Goal: Book appointment/travel/reservation

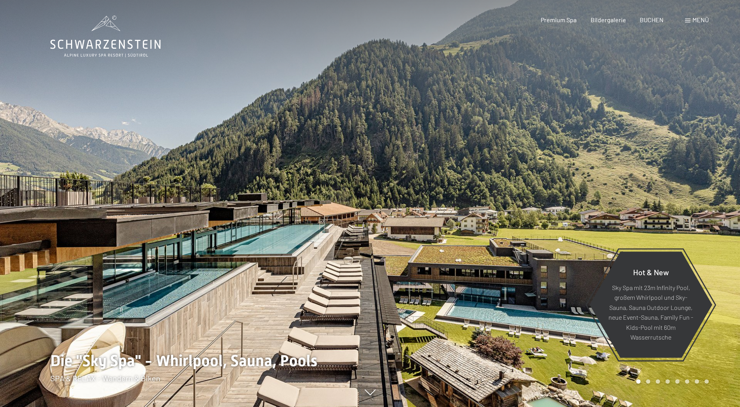
click at [687, 21] on span at bounding box center [687, 21] width 5 height 4
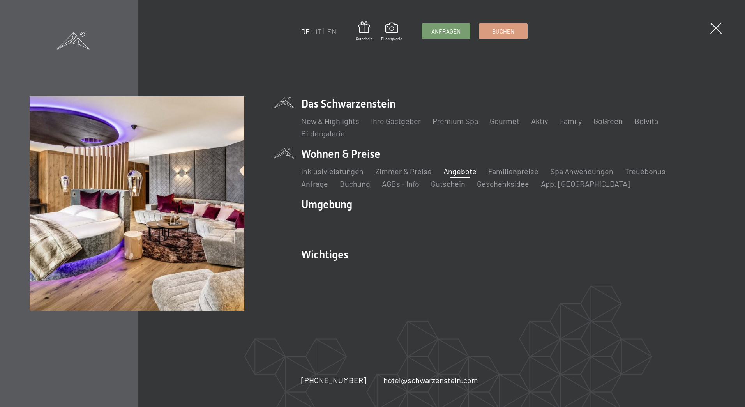
click at [453, 172] on link "Angebote" at bounding box center [460, 170] width 33 height 9
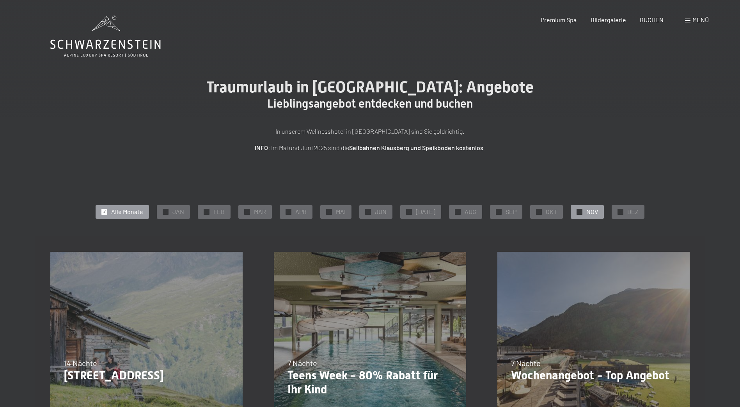
click at [578, 211] on span "✓" at bounding box center [579, 211] width 3 height 5
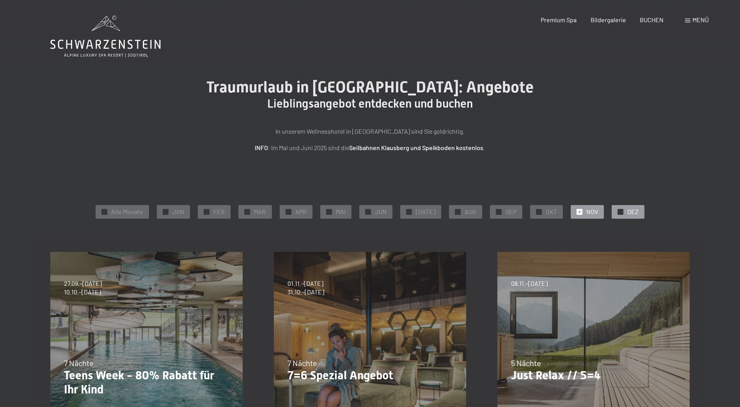
click at [619, 211] on span "✓" at bounding box center [620, 211] width 3 height 5
click at [577, 212] on div at bounding box center [579, 212] width 6 height 6
click at [619, 211] on span "✓" at bounding box center [620, 211] width 3 height 5
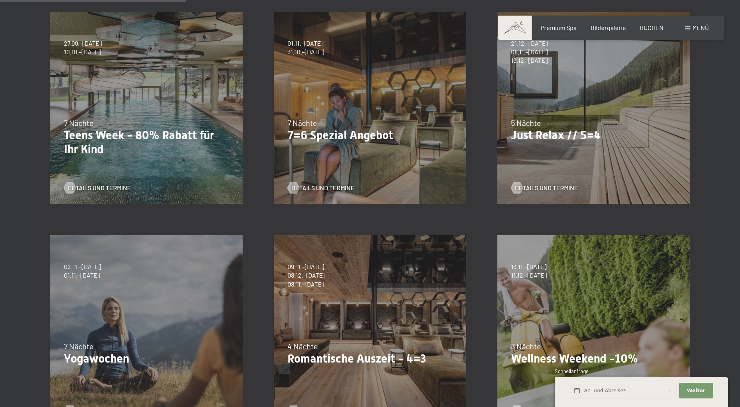
scroll to position [273, 0]
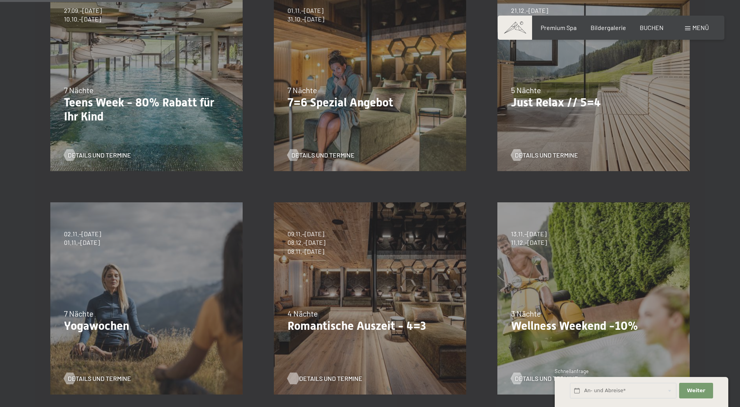
click at [320, 379] on span "Details und Termine" at bounding box center [330, 378] width 63 height 9
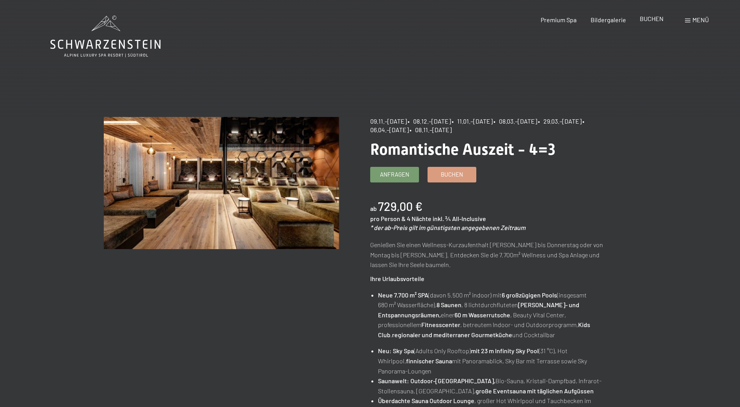
click at [657, 20] on span "BUCHEN" at bounding box center [651, 18] width 24 height 7
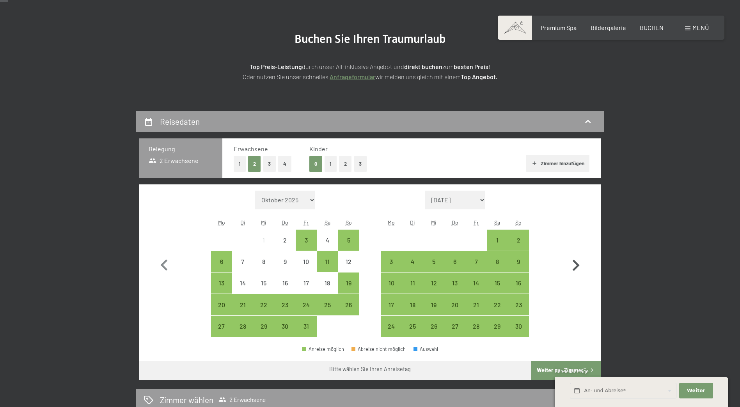
scroll to position [78, 0]
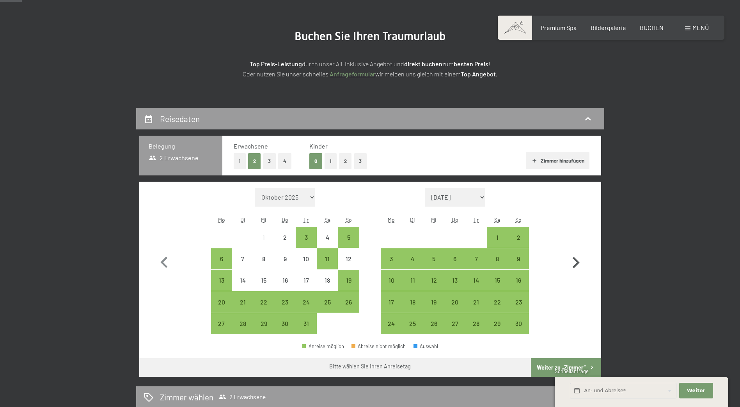
click at [576, 263] on icon "button" at bounding box center [575, 262] width 23 height 23
select select "2025-11-01"
select select "2025-12-01"
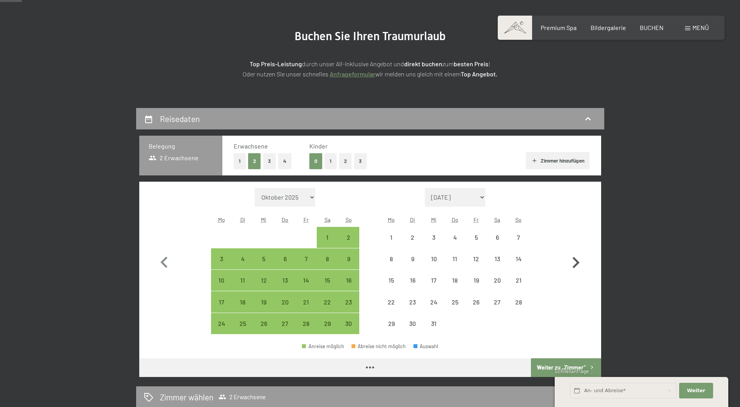
select select "2025-11-01"
select select "2025-12-01"
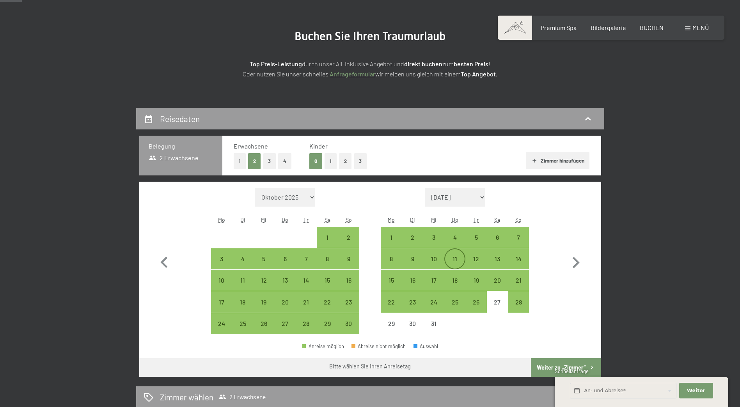
click at [456, 258] on div "11" at bounding box center [454, 265] width 19 height 19
select select "2025-11-01"
select select "2025-12-01"
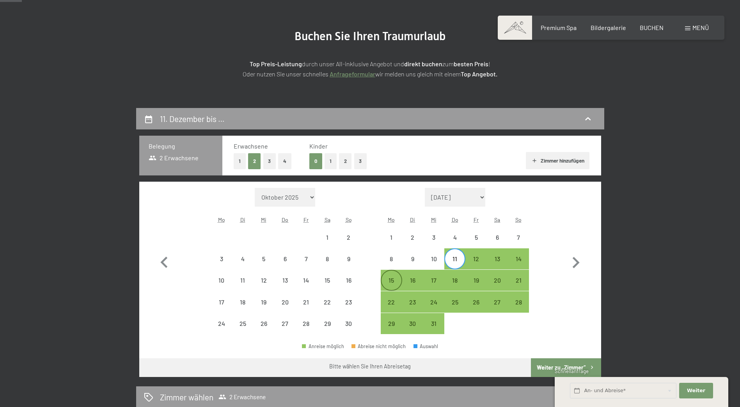
click at [384, 281] on div "15" at bounding box center [390, 286] width 19 height 19
select select "2025-11-01"
select select "2025-12-01"
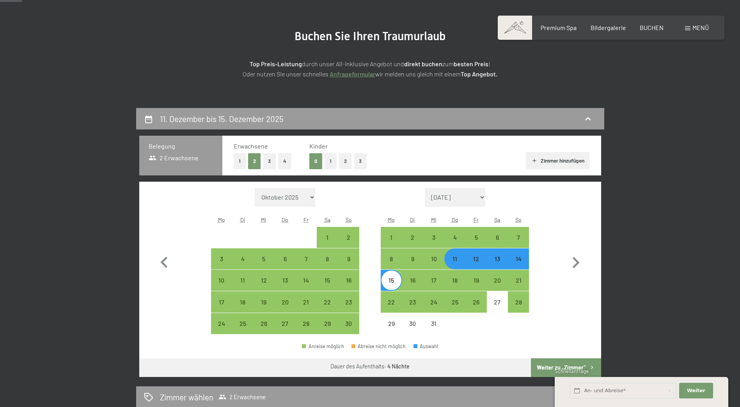
click at [547, 366] on button "Weiter zu „Zimmer“" at bounding box center [566, 367] width 70 height 19
select select "2025-11-01"
select select "2025-12-01"
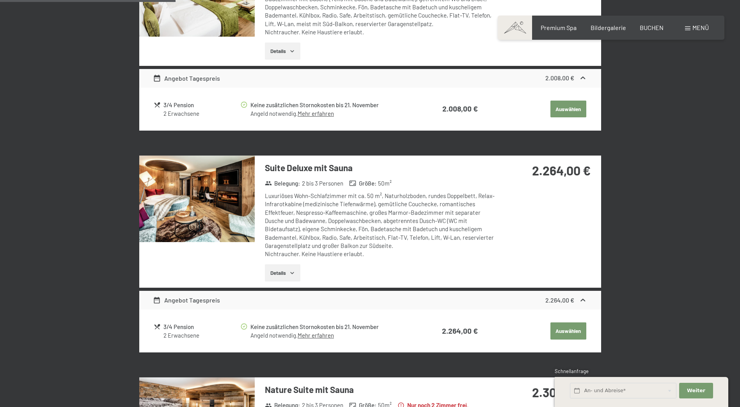
scroll to position [537, 0]
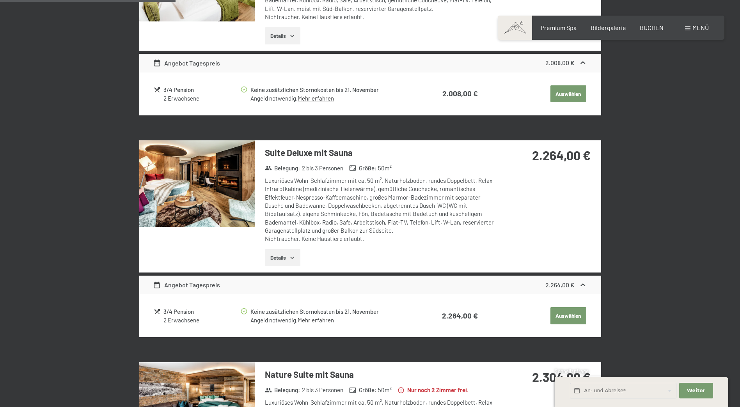
click at [291, 259] on icon "button" at bounding box center [292, 258] width 6 height 6
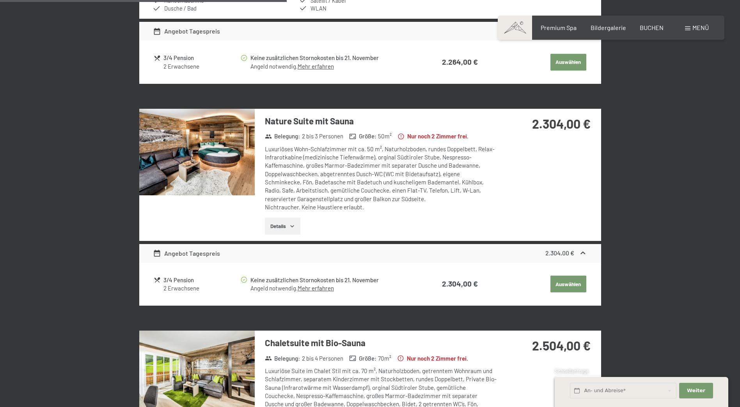
scroll to position [888, 0]
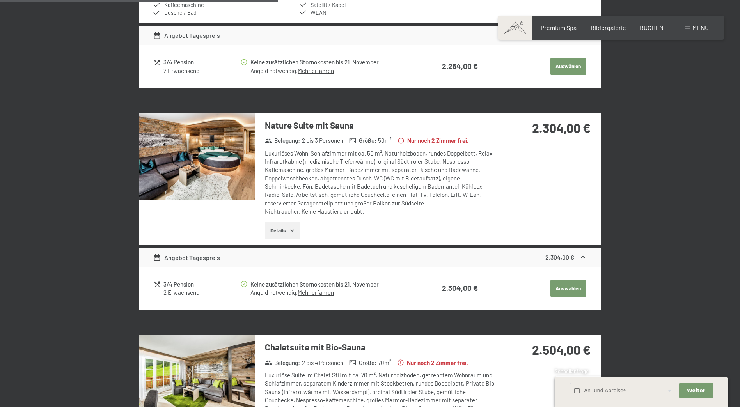
click at [242, 167] on img at bounding box center [196, 156] width 115 height 87
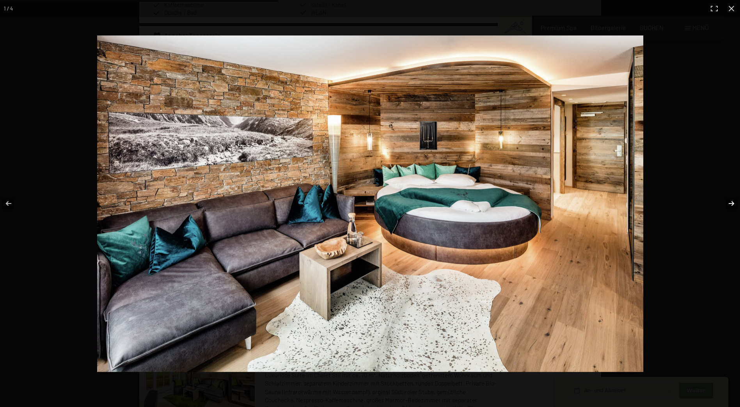
click at [727, 204] on button "button" at bounding box center [725, 203] width 27 height 39
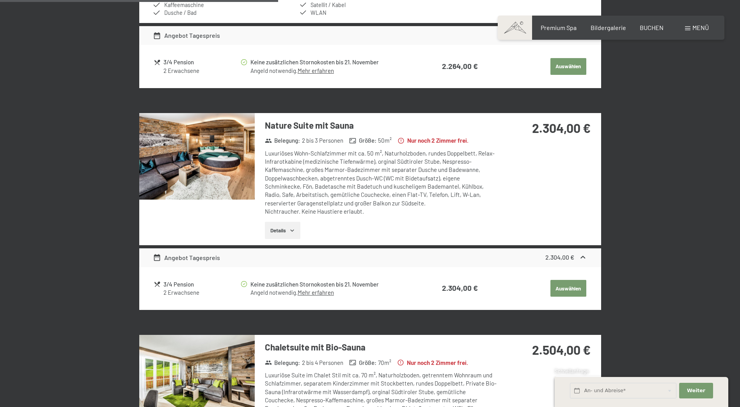
click at [0, 0] on button "button" at bounding box center [0, 0] width 0 height 0
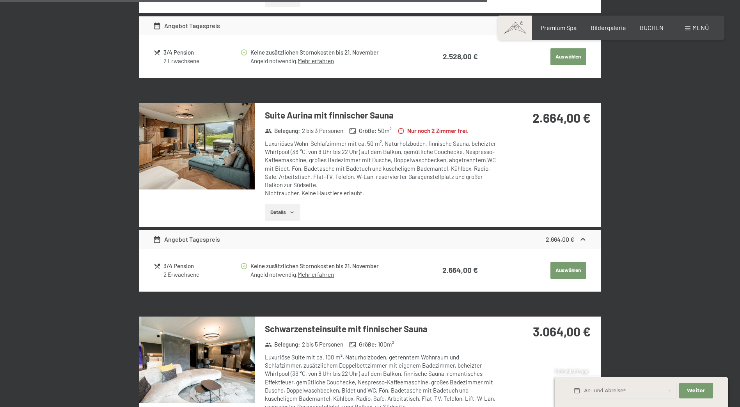
scroll to position [1551, 0]
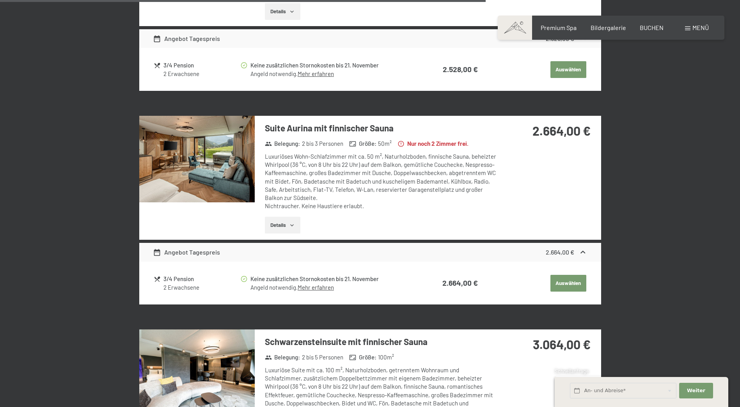
click at [212, 175] on img at bounding box center [196, 159] width 115 height 87
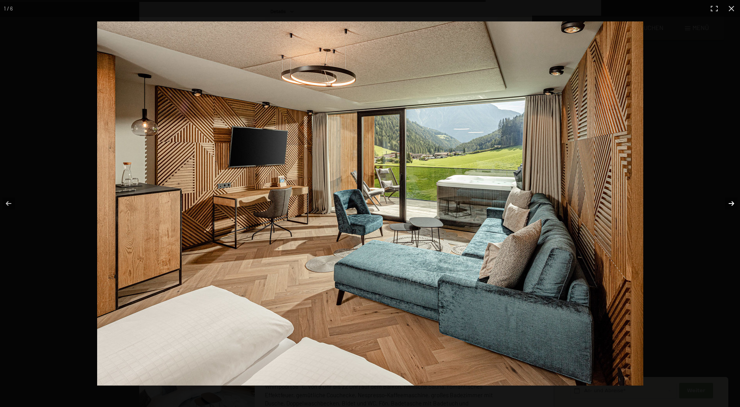
click at [730, 204] on button "button" at bounding box center [725, 203] width 27 height 39
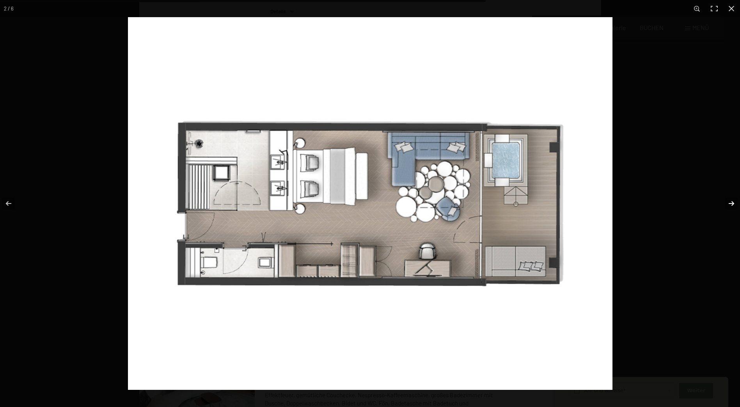
click at [728, 205] on button "button" at bounding box center [725, 203] width 27 height 39
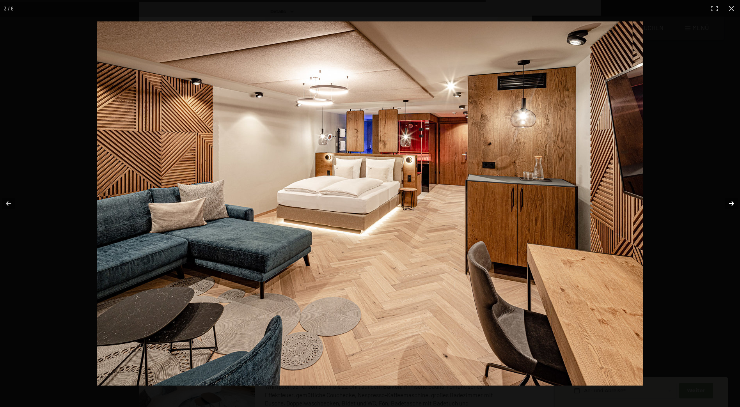
click at [728, 205] on button "button" at bounding box center [725, 203] width 27 height 39
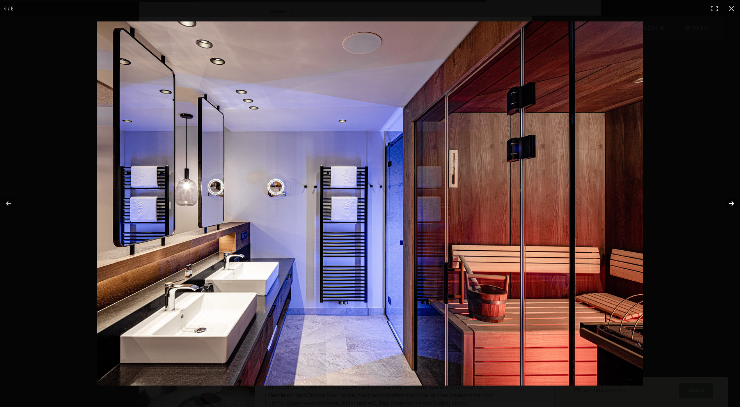
click at [728, 205] on button "button" at bounding box center [725, 203] width 27 height 39
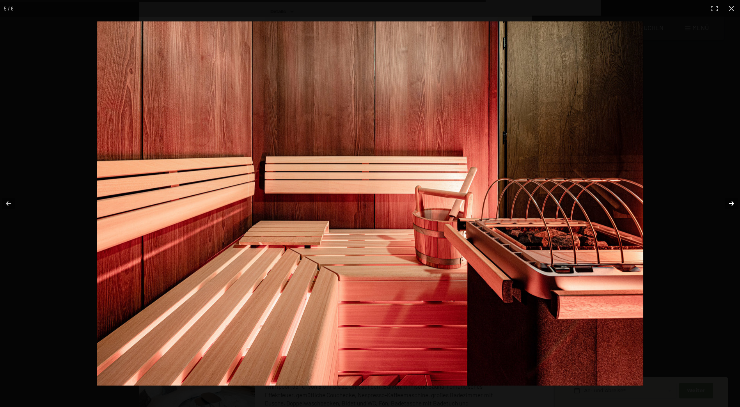
click at [728, 205] on button "button" at bounding box center [725, 203] width 27 height 39
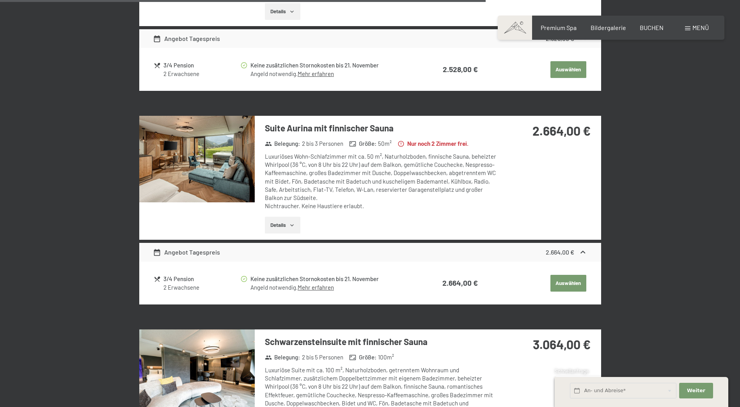
click at [0, 0] on button "button" at bounding box center [0, 0] width 0 height 0
click at [576, 281] on button "Auswählen" at bounding box center [568, 283] width 36 height 17
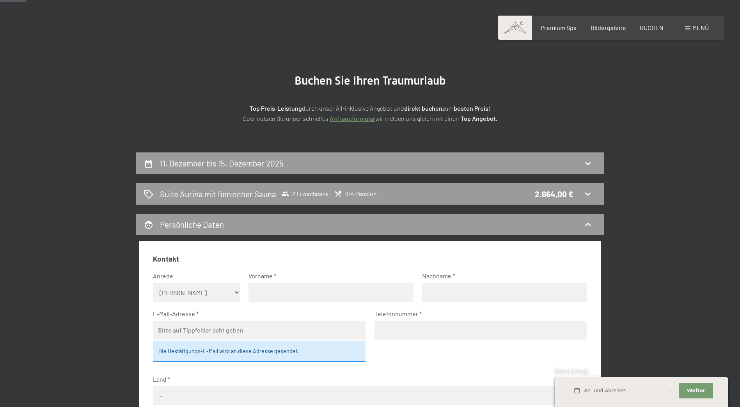
scroll to position [30, 0]
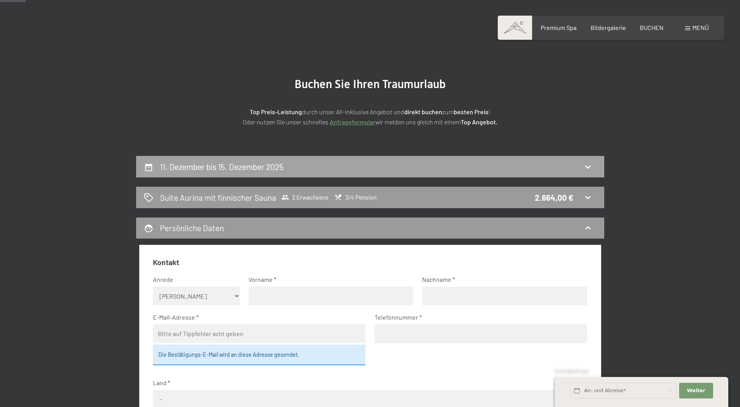
click at [568, 166] on div "11. Dezember bis 15. Dezember 2025" at bounding box center [370, 166] width 452 height 11
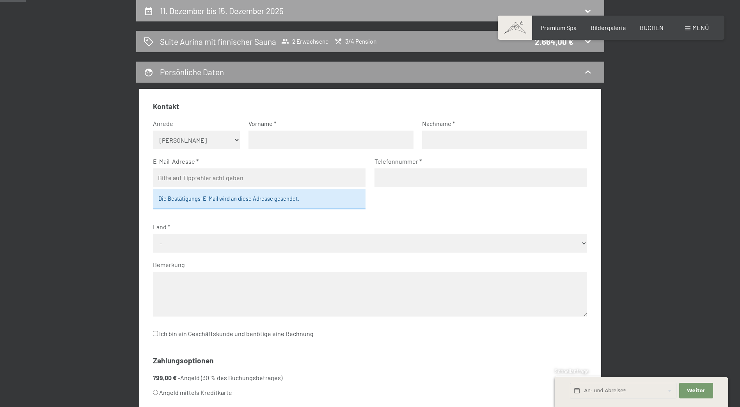
select select "2025-11-01"
select select "2025-12-01"
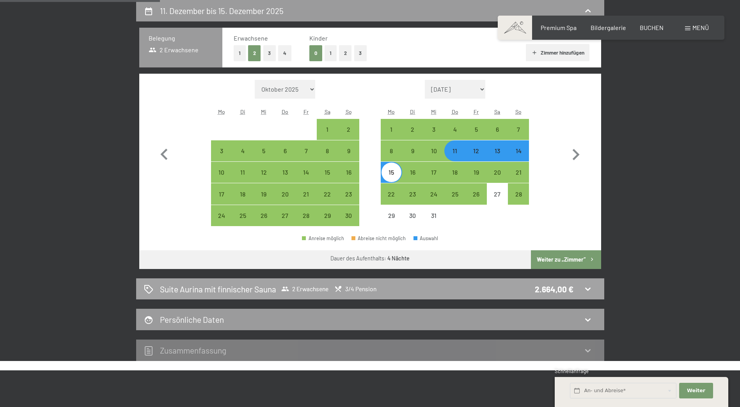
click at [513, 284] on div "Suite Aurina mit finnischer Sauna 2 Erwachsene 3/4 Pension 2.664,00 €" at bounding box center [370, 288] width 452 height 11
select select "2025-11-01"
select select "2025-12-01"
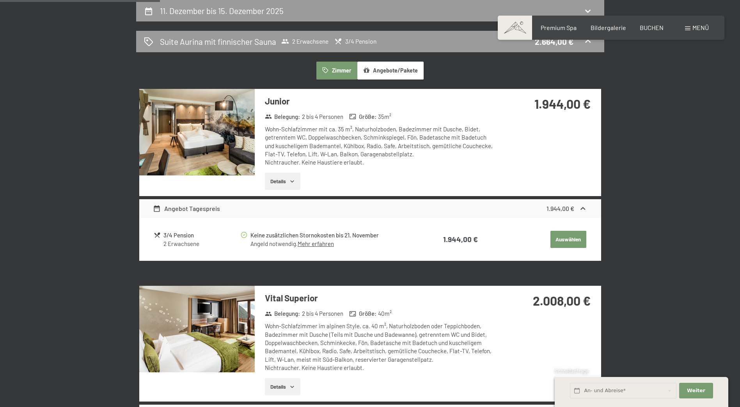
drag, startPoint x: 660, startPoint y: 150, endPoint x: 659, endPoint y: 154, distance: 4.4
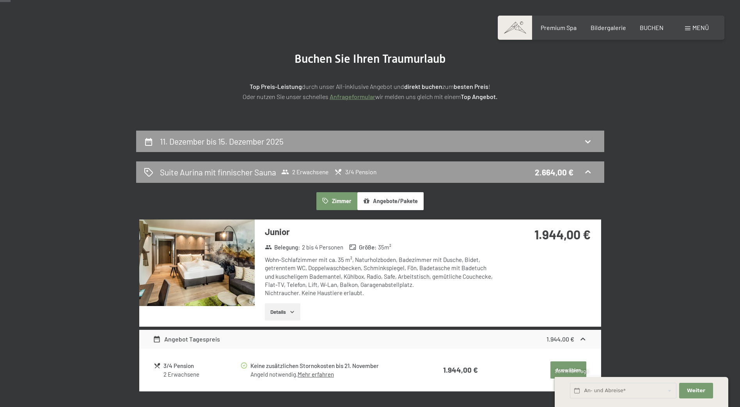
scroll to position [30, 0]
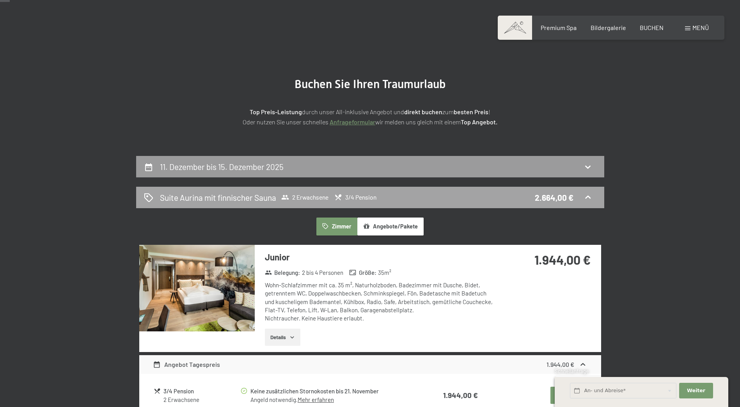
click at [589, 195] on icon at bounding box center [587, 197] width 9 height 9
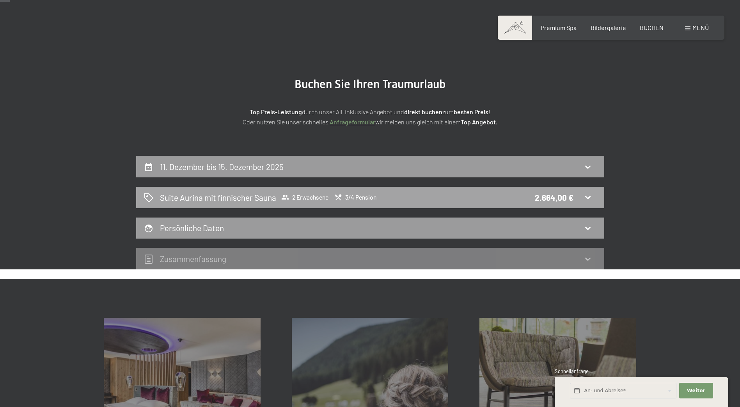
click at [587, 197] on icon at bounding box center [587, 197] width 9 height 9
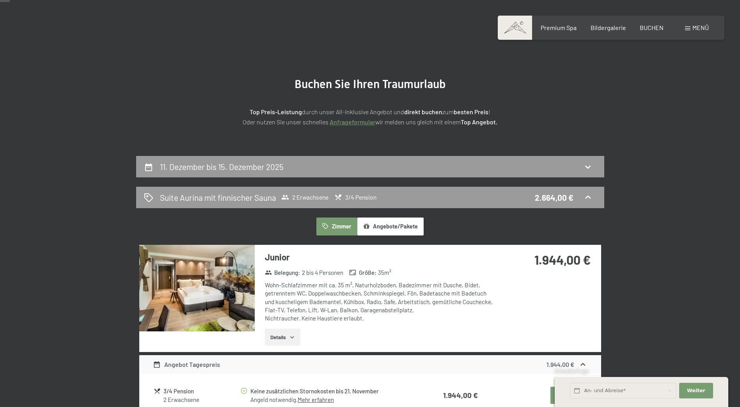
click at [402, 227] on button "Angebote/Pakete" at bounding box center [390, 227] width 66 height 18
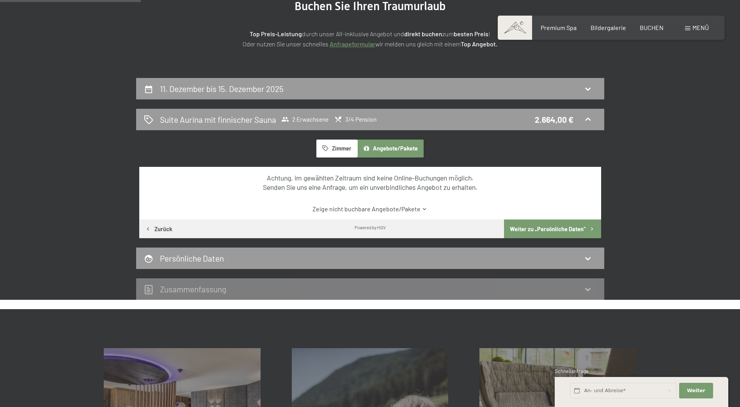
click at [542, 228] on button "Weiter zu „Persönliche Daten“" at bounding box center [552, 228] width 97 height 19
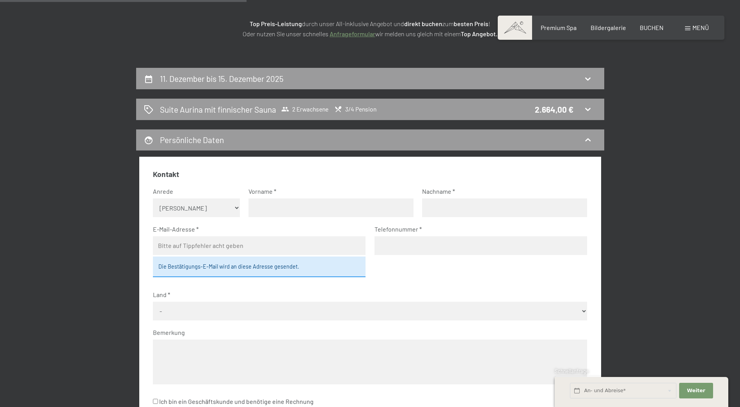
scroll to position [0, 0]
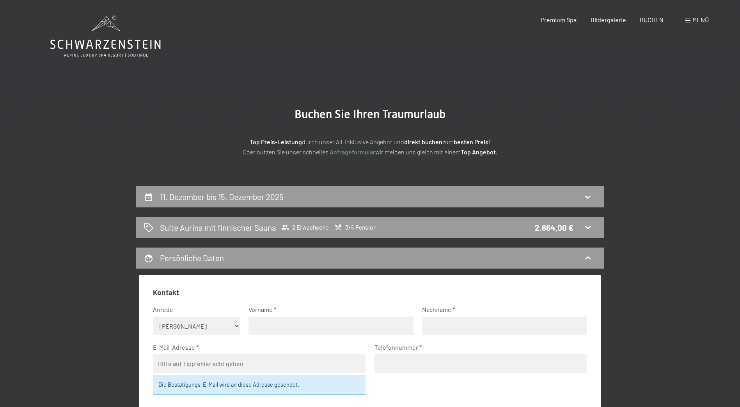
click at [686, 20] on span at bounding box center [687, 21] width 5 height 4
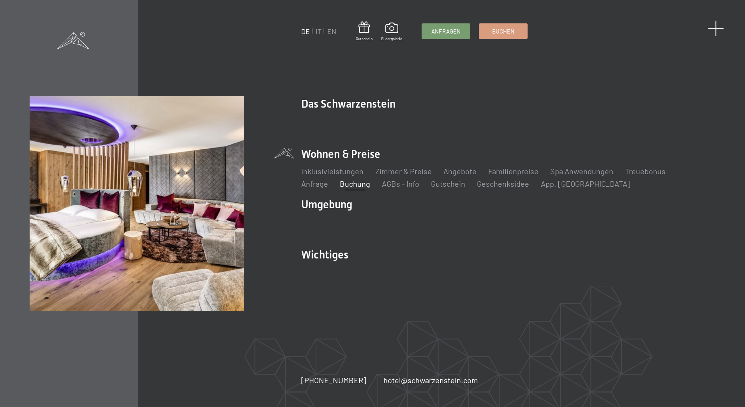
click at [713, 28] on span at bounding box center [716, 28] width 16 height 16
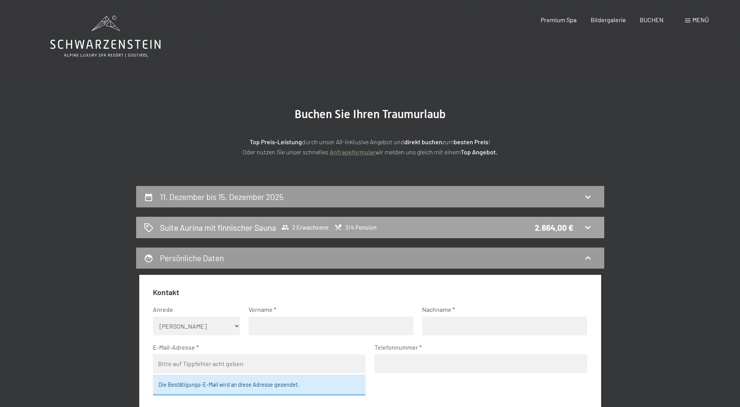
click at [258, 228] on h2 "Suite Aurina mit finnischer Sauna" at bounding box center [218, 227] width 116 height 11
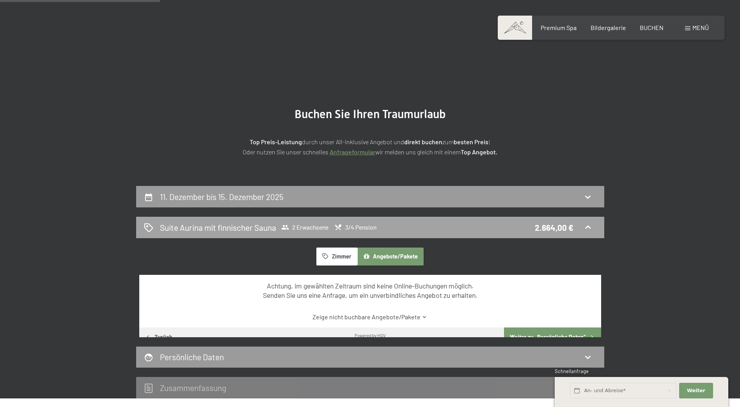
scroll to position [186, 0]
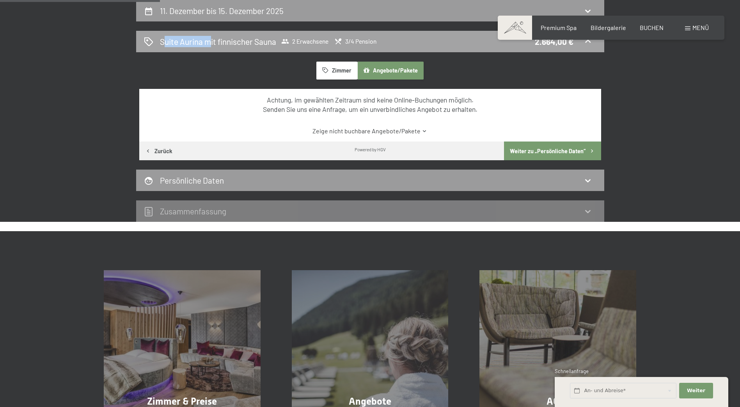
drag, startPoint x: 160, startPoint y: 39, endPoint x: 205, endPoint y: 42, distance: 45.0
click at [205, 42] on h2 "Suite Aurina mit finnischer Sauna" at bounding box center [218, 41] width 116 height 11
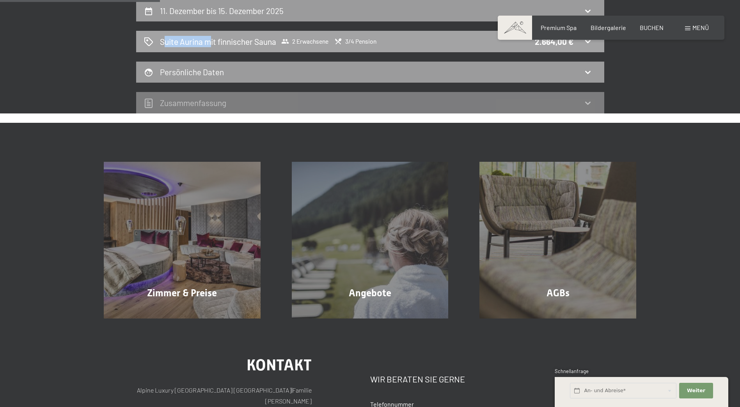
click at [205, 42] on h2 "Suite Aurina mit finnischer Sauna" at bounding box center [218, 41] width 116 height 11
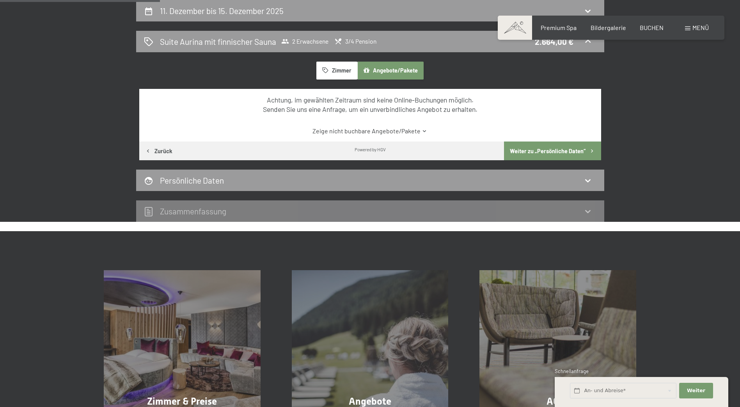
click at [332, 73] on button "Zimmer" at bounding box center [336, 71] width 41 height 18
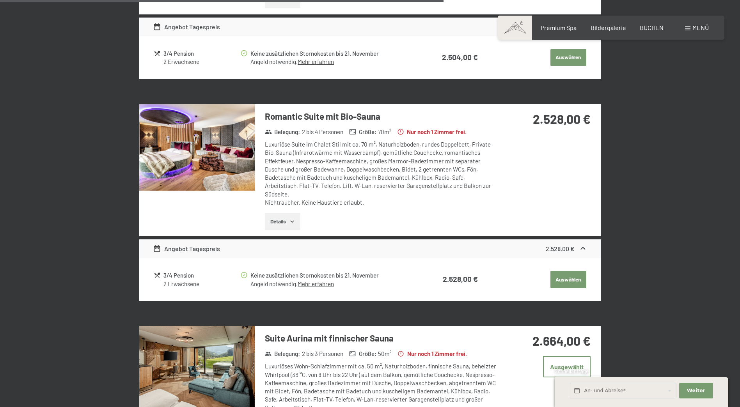
scroll to position [1356, 0]
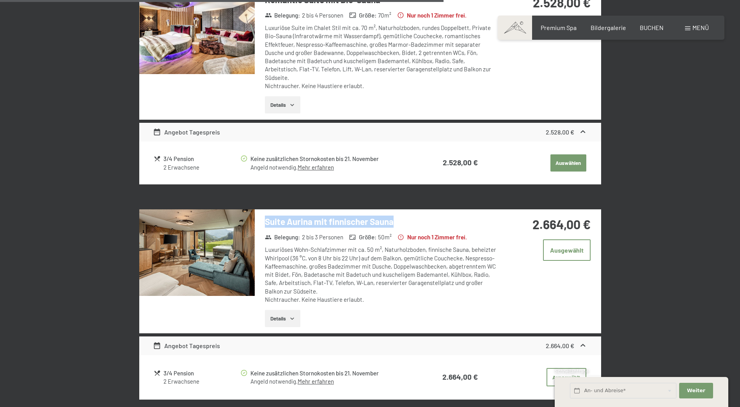
drag, startPoint x: 264, startPoint y: 221, endPoint x: 394, endPoint y: 223, distance: 129.8
click at [394, 223] on div "Suite Aurina mit finnischer Sauna Belegung : 2 bis 3 Personen Größe : 50 m² Nur…" at bounding box center [376, 271] width 242 height 124
copy h3 "Suite Aurina mit finnischer Sauna"
click at [655, 27] on span "BUCHEN" at bounding box center [651, 26] width 24 height 7
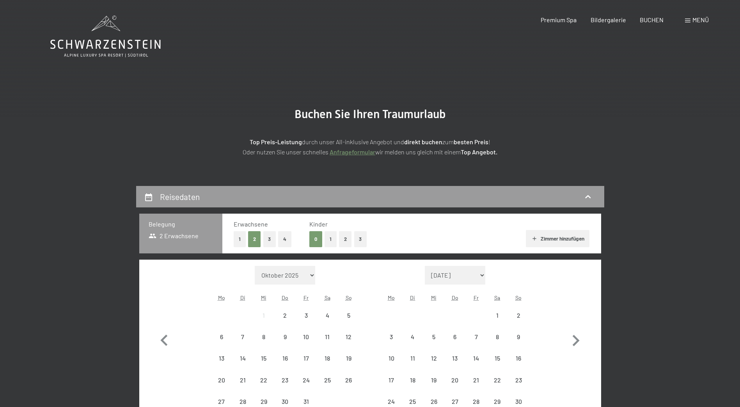
click at [690, 20] on span at bounding box center [687, 21] width 5 height 4
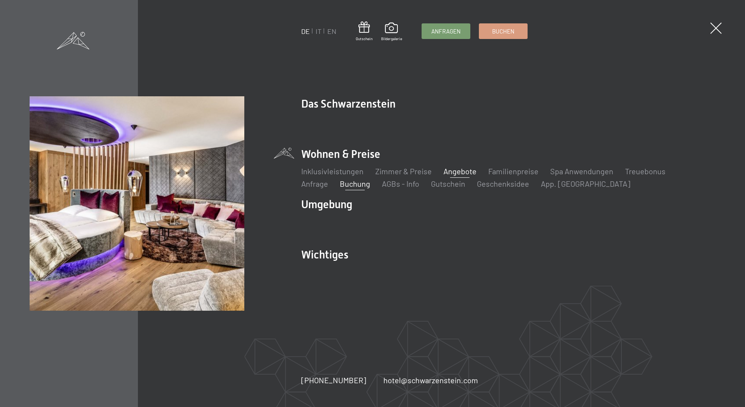
click at [464, 173] on link "Angebote" at bounding box center [460, 170] width 33 height 9
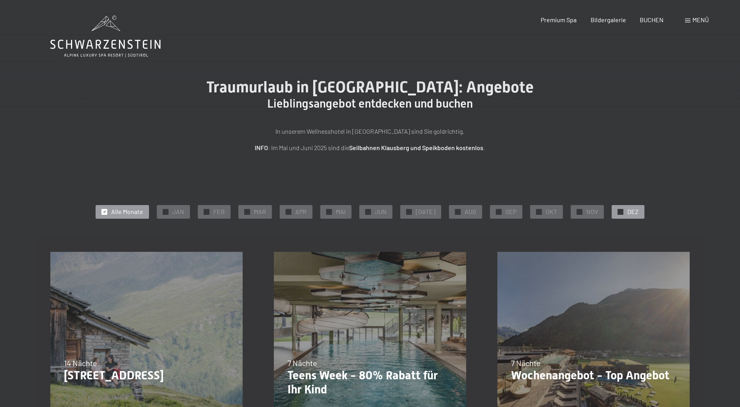
click at [620, 213] on div "✓ DEZ" at bounding box center [627, 211] width 33 height 13
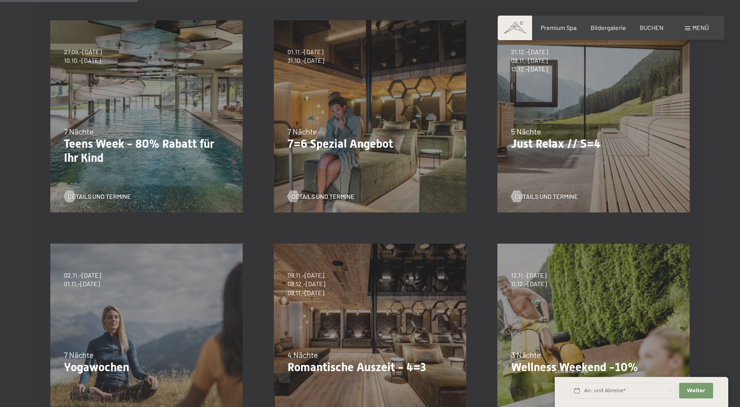
scroll to position [390, 0]
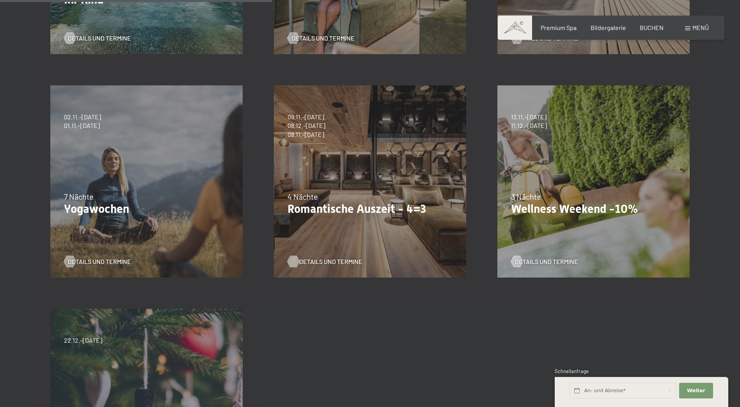
click at [327, 262] on span "Details und Termine" at bounding box center [330, 261] width 63 height 9
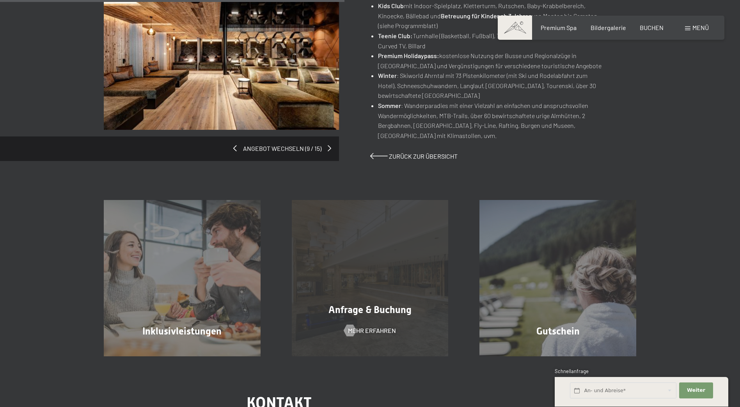
scroll to position [585, 0]
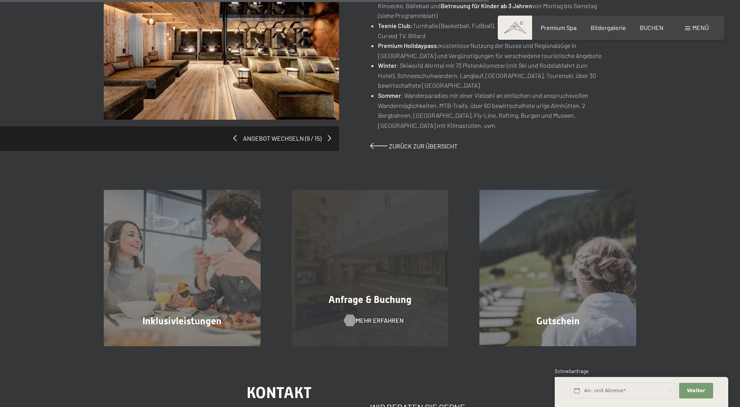
click at [375, 319] on span "Mehr erfahren" at bounding box center [380, 320] width 48 height 9
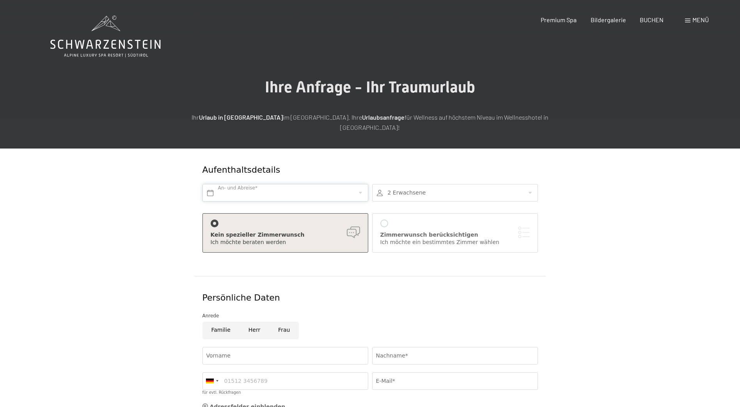
click at [317, 184] on input "text" at bounding box center [285, 193] width 166 height 18
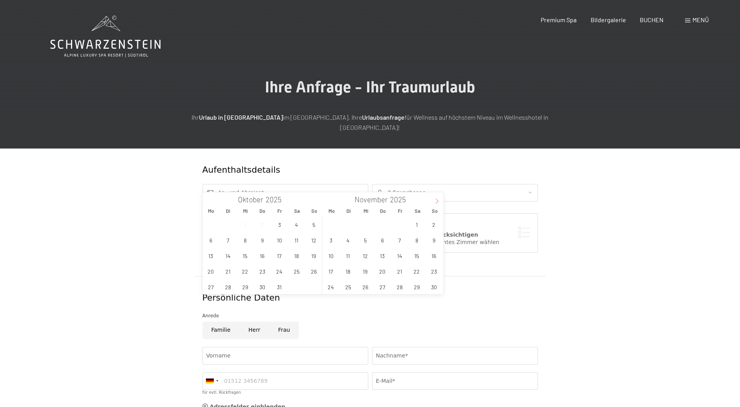
click at [437, 202] on icon at bounding box center [436, 201] width 3 height 5
click at [386, 242] on span "11" at bounding box center [382, 239] width 15 height 15
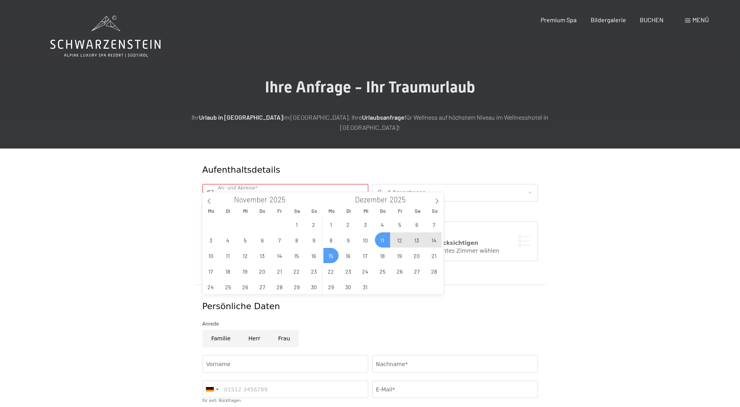
click at [335, 253] on span "15" at bounding box center [330, 255] width 15 height 15
type input "Do. [DATE] - [DATE]"
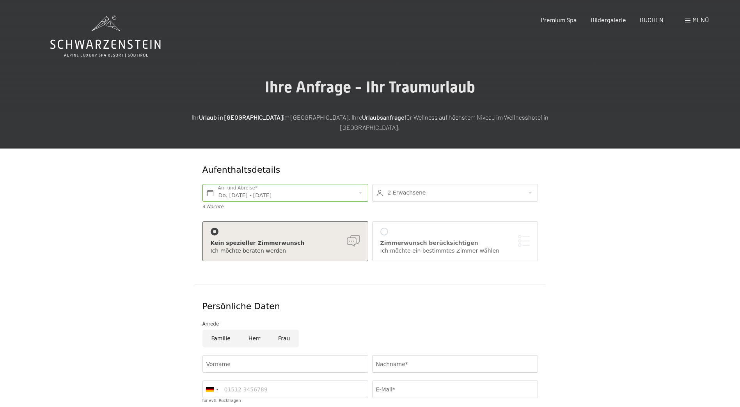
click at [398, 228] on div "[PERSON_NAME] berücksichtigen Ich möchte ein bestimmtes [PERSON_NAME] [PERSON_N…" at bounding box center [454, 241] width 149 height 27
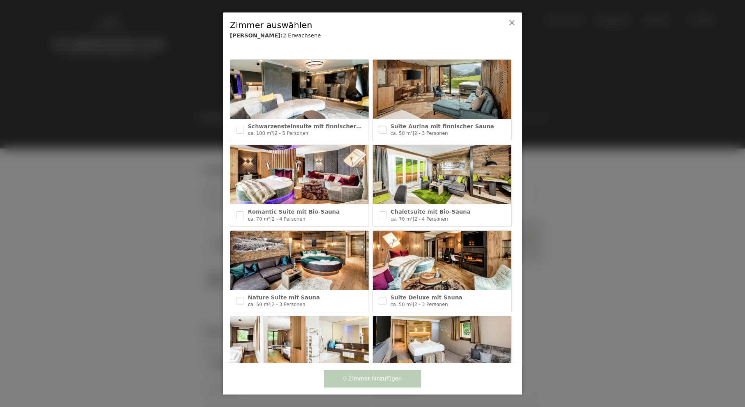
click at [379, 129] on input "checkbox" at bounding box center [383, 130] width 8 height 8
checkbox input "true"
click at [390, 382] on span "1 Zimmer hinzufügen" at bounding box center [372, 379] width 59 height 8
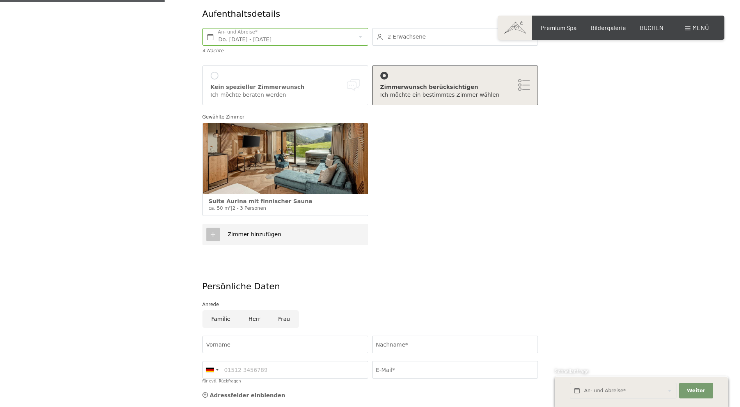
scroll to position [273, 0]
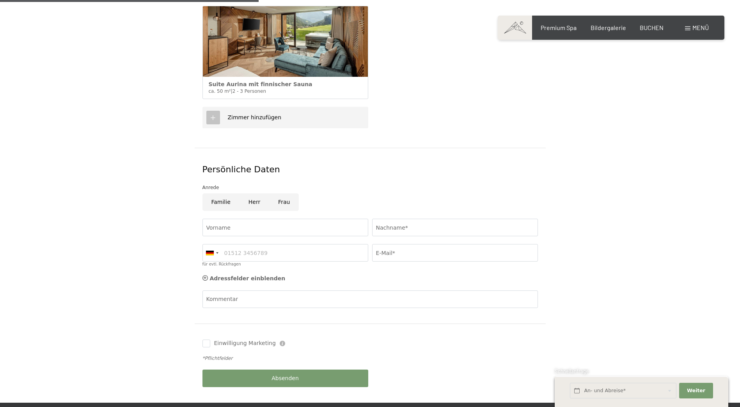
click at [277, 193] on input "Frau" at bounding box center [284, 202] width 30 height 18
radio input "true"
click at [274, 219] on input "Vorname" at bounding box center [285, 228] width 166 height 18
type input "Jutta"
type input "Wicki"
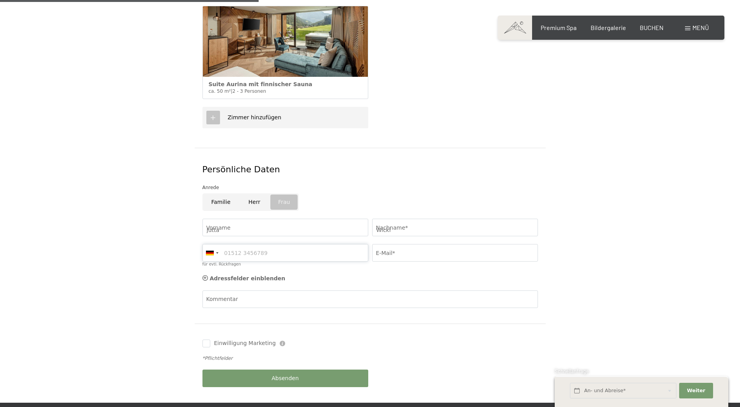
type input "0788013971"
type input "[EMAIL_ADDRESS][DOMAIN_NAME]"
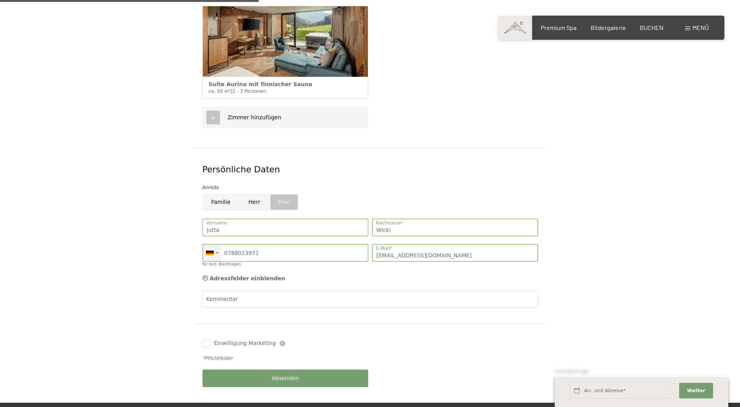
click at [217, 252] on div at bounding box center [217, 253] width 2 height 2
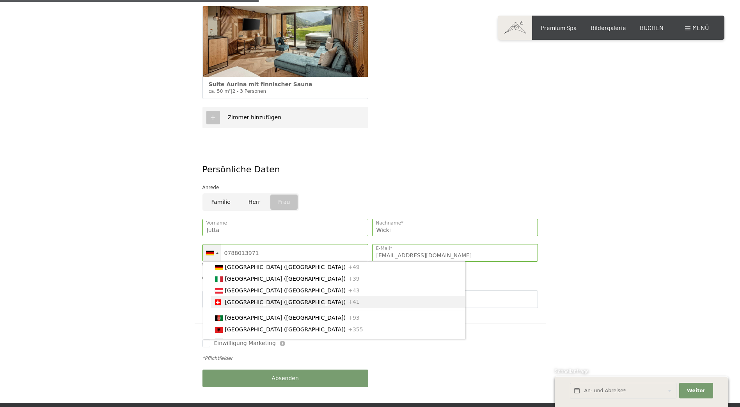
click at [237, 299] on span "[GEOGRAPHIC_DATA] ([GEOGRAPHIC_DATA])" at bounding box center [285, 302] width 121 height 6
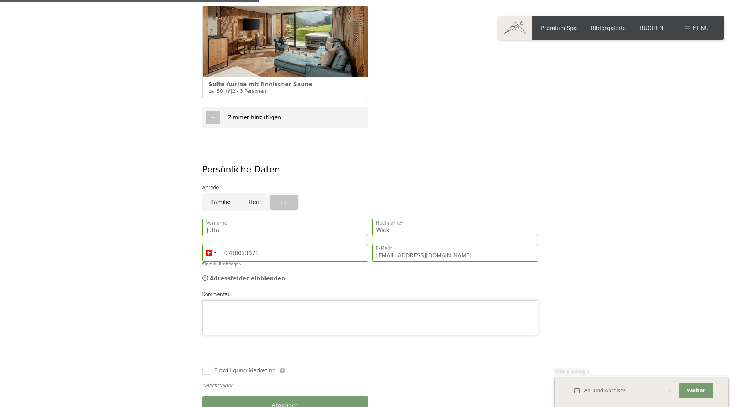
click at [254, 290] on div "Kommentar" at bounding box center [369, 312] width 335 height 45
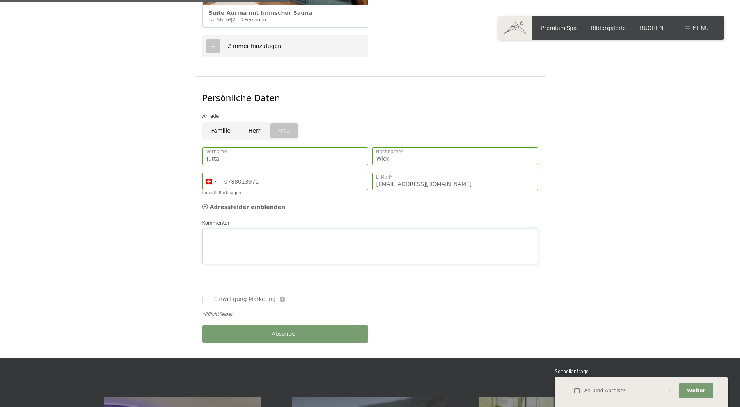
scroll to position [351, 0]
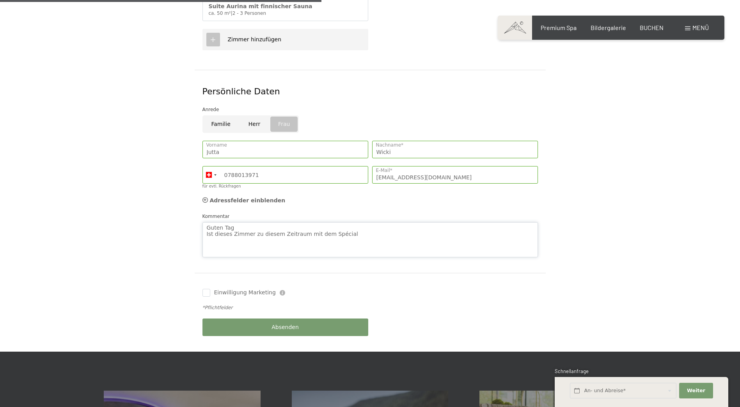
paste textarea "Suite Aurina mit finnischer Sauna"
type textarea "Guten Tag Ist dieses Zimmer zu diesem Zeitraum mit dem Spécial Suite Aurina mit…"
click at [340, 223] on span "Einwilligung Marketing*" at bounding box center [327, 226] width 64 height 8
click at [291, 223] on input "Einwilligung Marketing*" at bounding box center [287, 226] width 8 height 8
click at [340, 224] on span "Einwilligung Marketing*" at bounding box center [327, 226] width 64 height 8
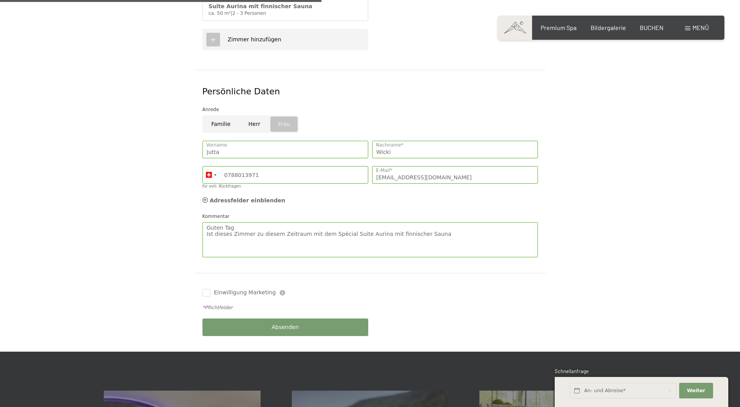
click at [291, 224] on input "Einwilligung Marketing*" at bounding box center [287, 226] width 8 height 8
checkbox input "false"
click at [419, 226] on textarea "Guten Tag Ist dieses Zimmer zu diesem Zeitraum mit dem Spécial Suite Aurina mit…" at bounding box center [369, 239] width 335 height 35
type textarea "Guten Tag Ist dieses Zimmer zu diesem Zeitraum mit dem Spécial "Romantische Aus…"
click at [337, 319] on button "Absenden" at bounding box center [285, 328] width 166 height 18
